Goal: Task Accomplishment & Management: Manage account settings

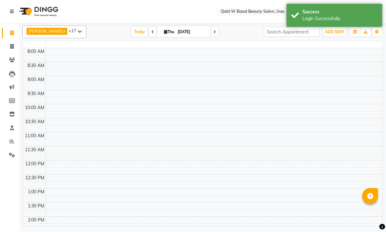
select select "en"
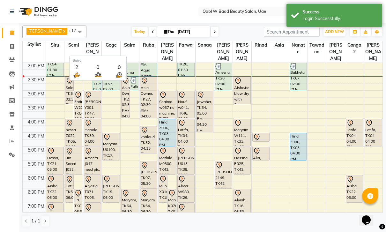
click at [126, 41] on span "Saira" at bounding box center [130, 45] width 19 height 8
click at [133, 24] on div "Sonia x Siru x Sonita x Semi x Sanaa x Saira x Sabu x Ruba x Nanate x Luna x Ja…" at bounding box center [202, 126] width 361 height 207
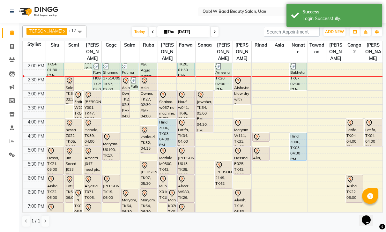
click at [134, 28] on span "Today" at bounding box center [140, 32] width 16 height 10
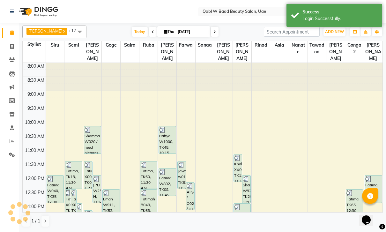
scroll to position [169, 0]
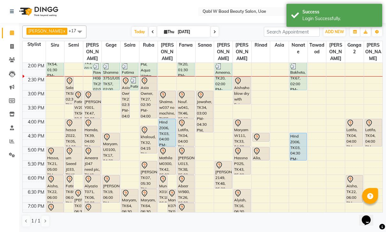
click at [132, 27] on span "Today" at bounding box center [140, 32] width 16 height 10
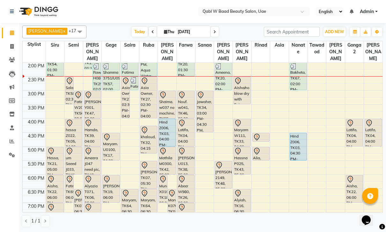
click at [372, 11] on span "Admin" at bounding box center [367, 11] width 14 height 7
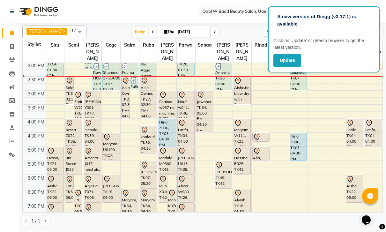
click at [286, 64] on button "Update" at bounding box center [288, 60] width 28 height 13
